Goal: Task Accomplishment & Management: Use online tool/utility

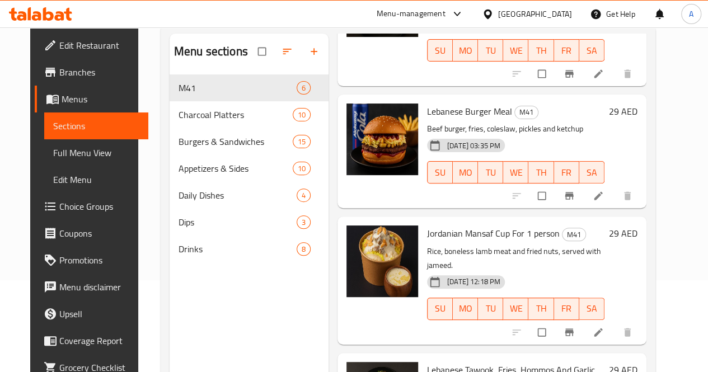
scroll to position [267, 0]
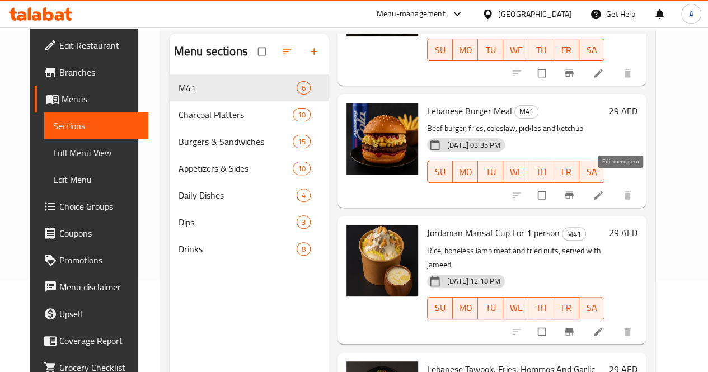
click at [604, 190] on icon at bounding box center [598, 195] width 11 height 11
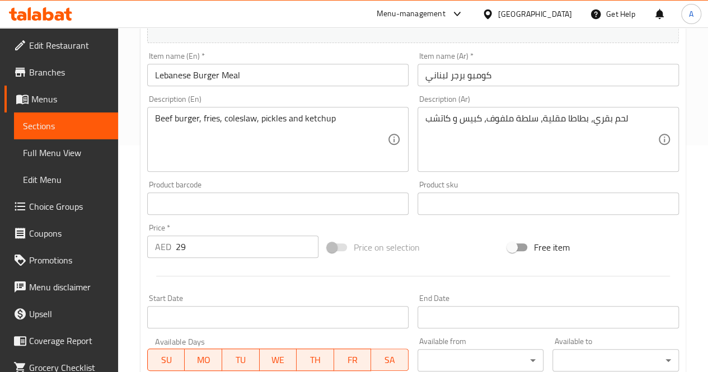
scroll to position [228, 0]
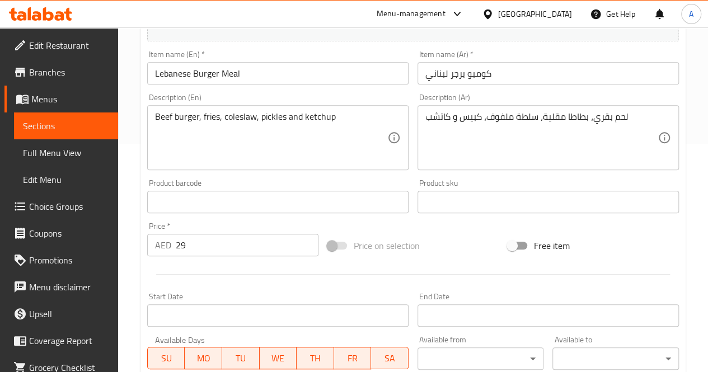
click at [154, 118] on div "Beef burger, fries, coleslaw, pickles and ketchup Description (En)" at bounding box center [277, 137] width 261 height 65
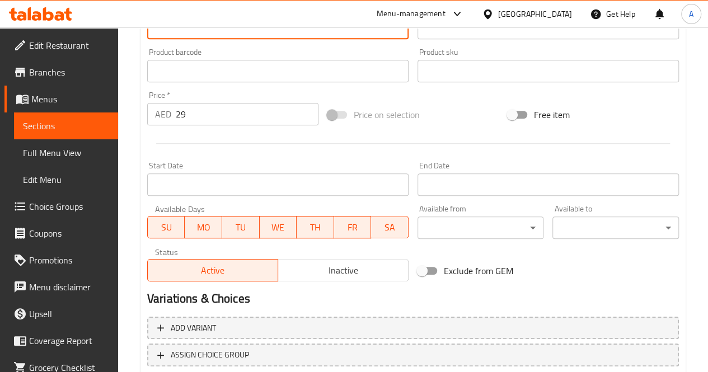
scroll to position [435, 0]
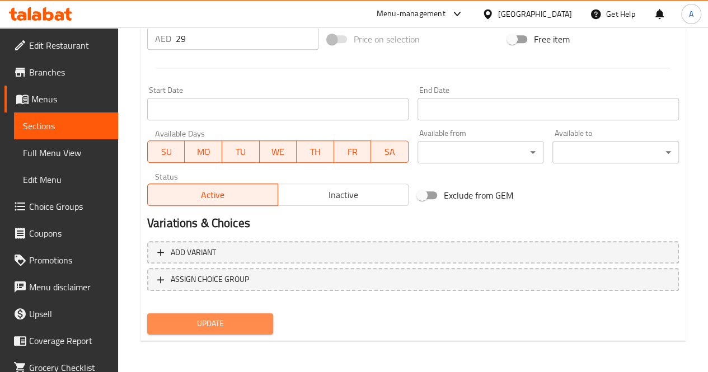
click at [190, 324] on span "Update" at bounding box center [210, 324] width 109 height 14
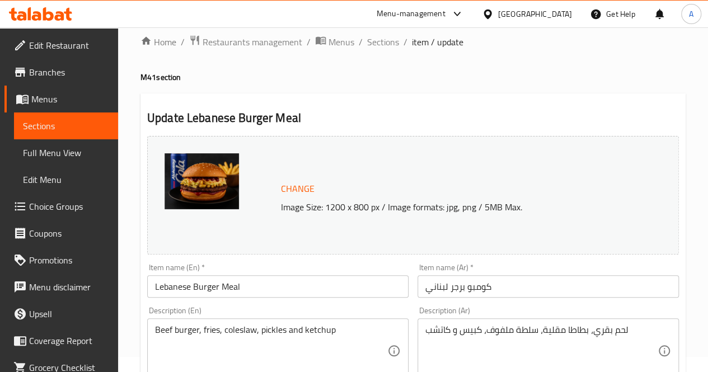
scroll to position [0, 0]
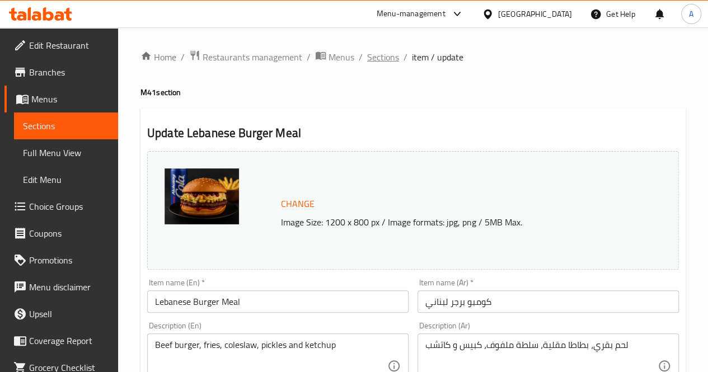
click at [379, 59] on span "Sections" at bounding box center [383, 56] width 32 height 13
